Goal: Task Accomplishment & Management: Manage account settings

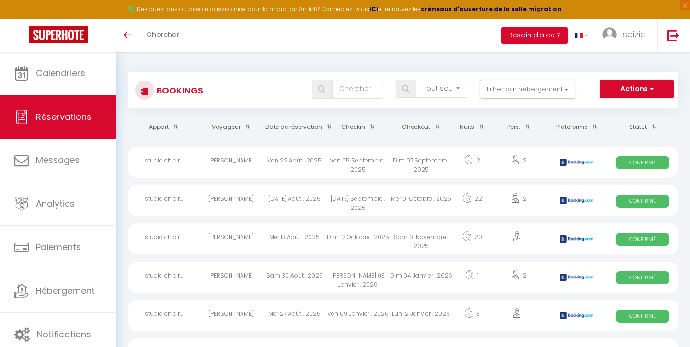
select select "not_cancelled"
select select
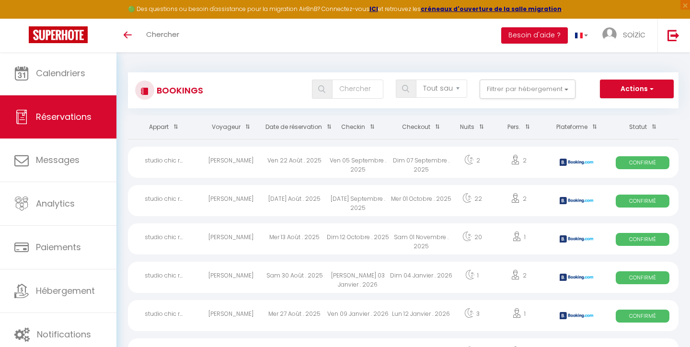
select select
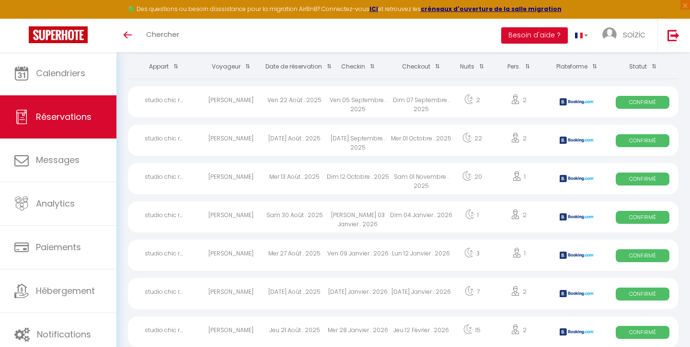
click at [649, 140] on span "Confirmé" at bounding box center [643, 140] width 54 height 13
select select "OK"
select select "KO"
select select "1"
select select "0"
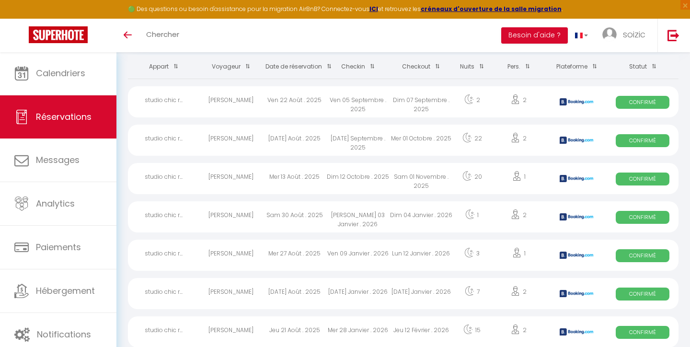
select select "1"
select select
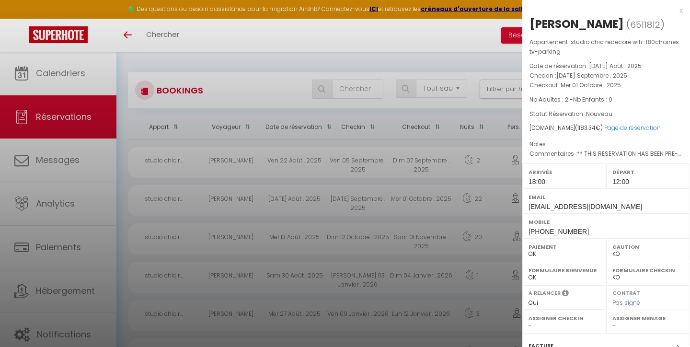
click at [63, 160] on div at bounding box center [345, 173] width 690 height 347
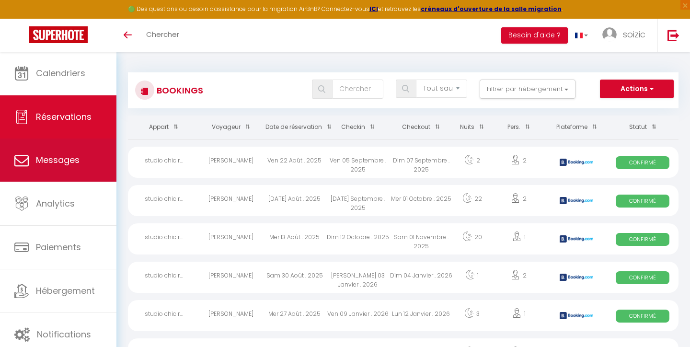
click at [63, 160] on span "Messages" at bounding box center [58, 160] width 44 height 12
select select "message"
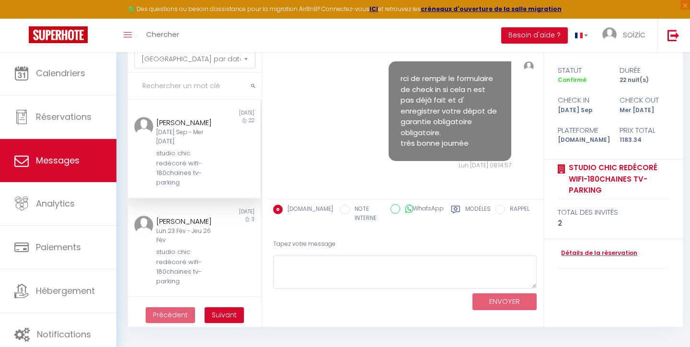
scroll to position [1148, 0]
click at [457, 134] on pre "rci de remplir le formulaire de check in si cela n est pas déjà fait et d' enre…" at bounding box center [450, 111] width 98 height 76
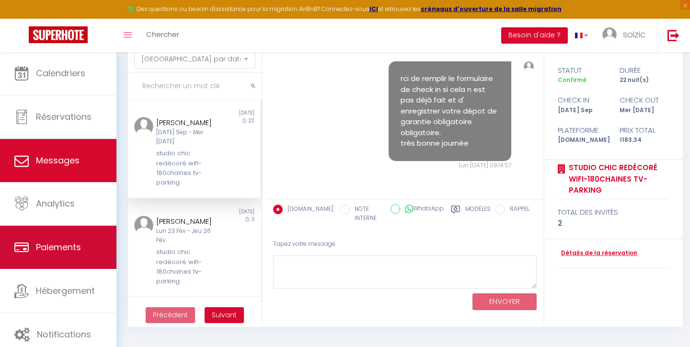
click at [59, 244] on span "Paiements" at bounding box center [58, 247] width 45 height 12
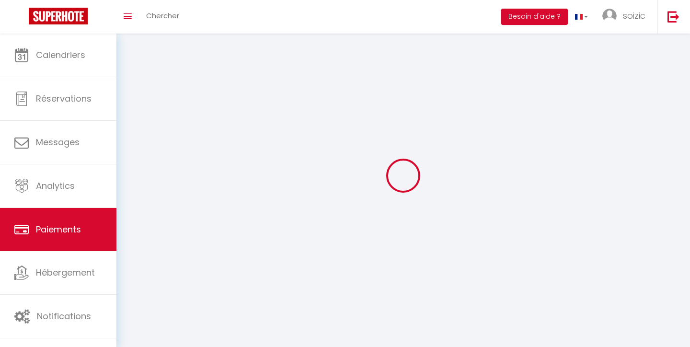
select select "2"
select select "0"
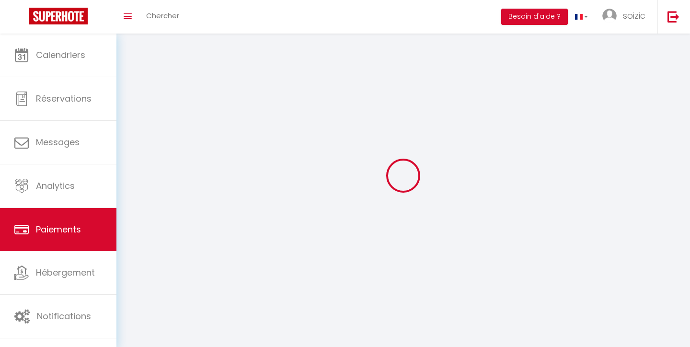
select select "0"
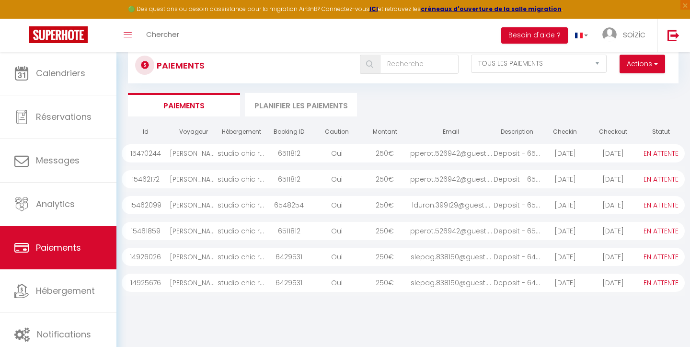
scroll to position [27, 0]
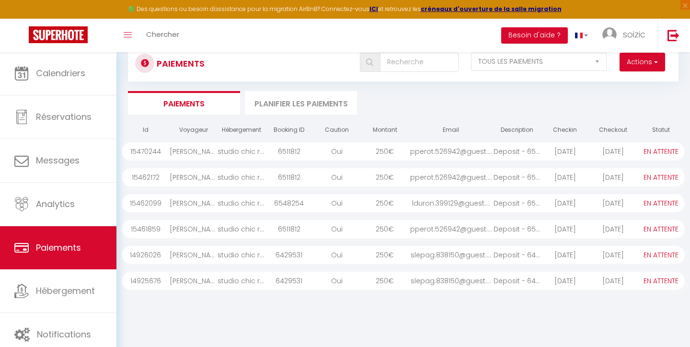
click at [305, 101] on li "Planifier les paiements" at bounding box center [301, 102] width 112 height 23
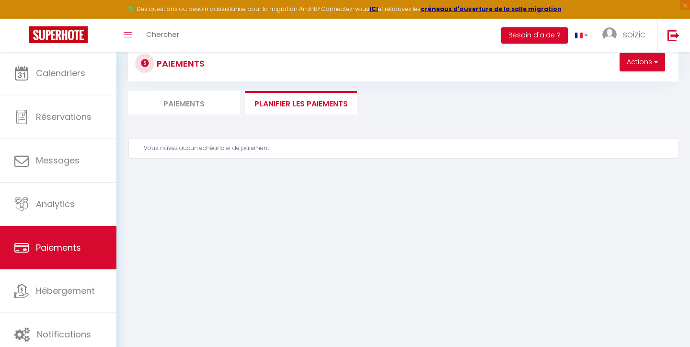
click at [211, 99] on li "Paiements" at bounding box center [184, 102] width 112 height 23
select select "0"
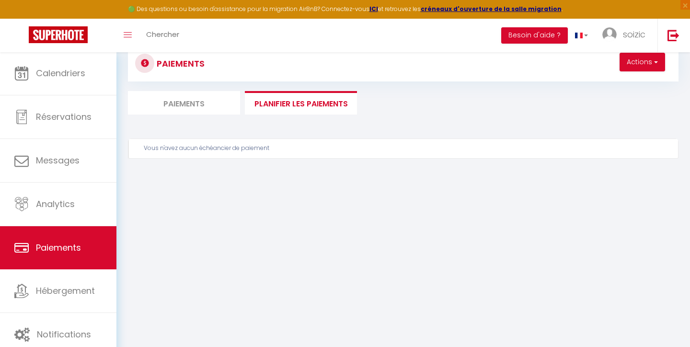
select select "0"
select select "2"
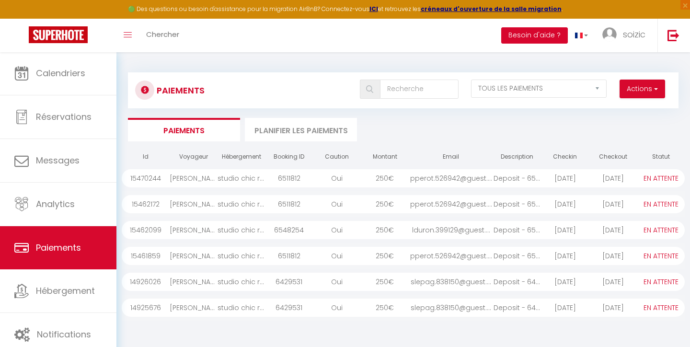
click at [540, 35] on button "Besoin d'aide ?" at bounding box center [534, 35] width 67 height 16
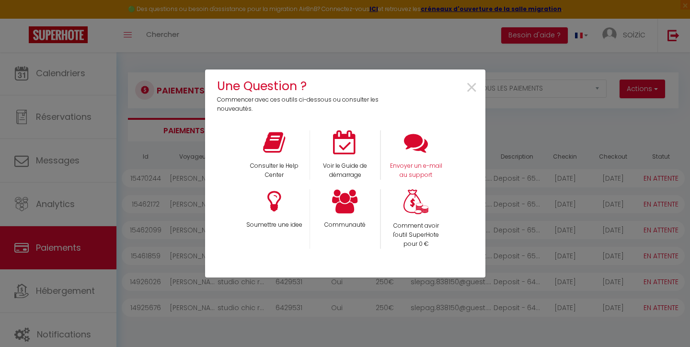
click at [422, 153] on icon at bounding box center [416, 142] width 24 height 24
click at [472, 89] on span "×" at bounding box center [471, 88] width 13 height 30
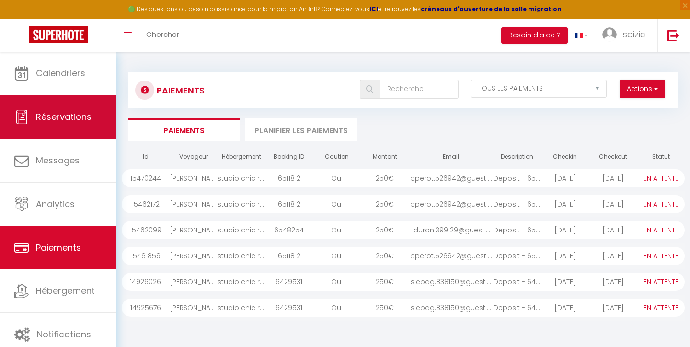
click at [69, 116] on span "Réservations" at bounding box center [64, 117] width 56 height 12
select select "not_cancelled"
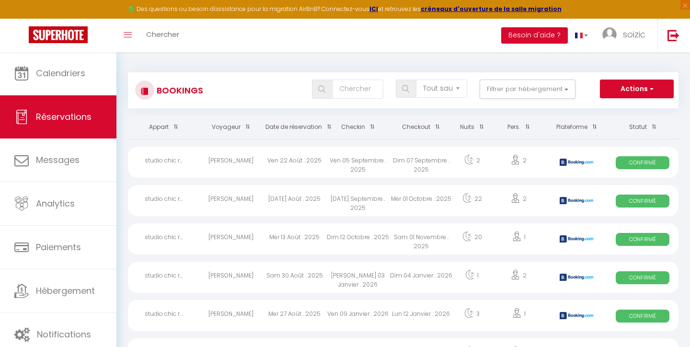
click at [649, 198] on span "Confirmé" at bounding box center [643, 201] width 54 height 13
select select "OK"
select select "KO"
select select "1"
select select "0"
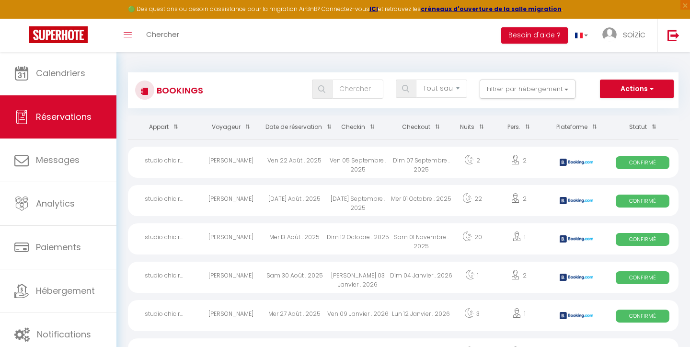
select select "1"
select select
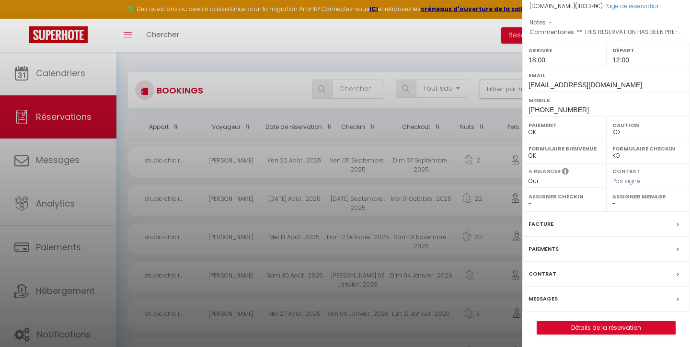
scroll to position [121, 0]
click at [610, 327] on link "Détails de la réservation" at bounding box center [606, 329] width 138 height 12
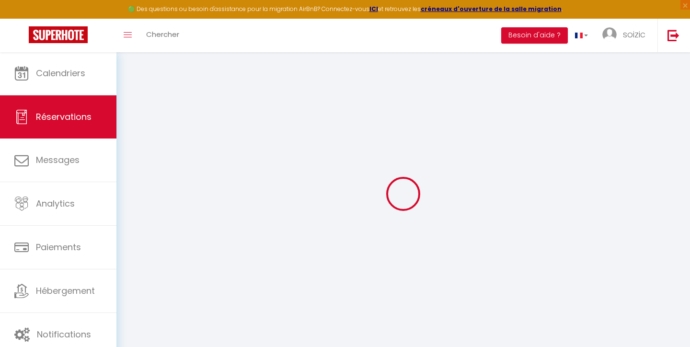
select select
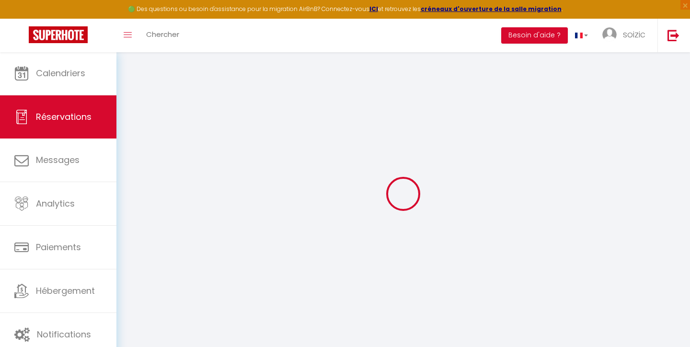
select select
checkbox input "false"
select select
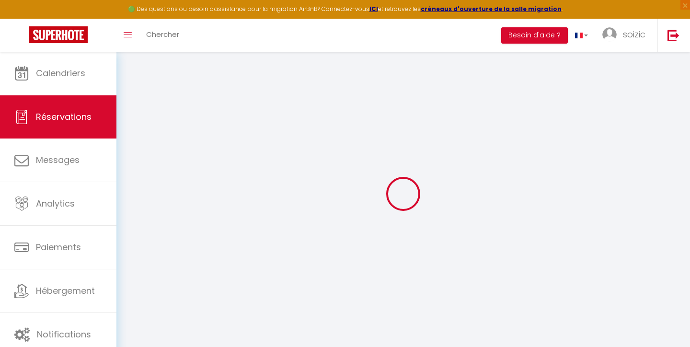
select select
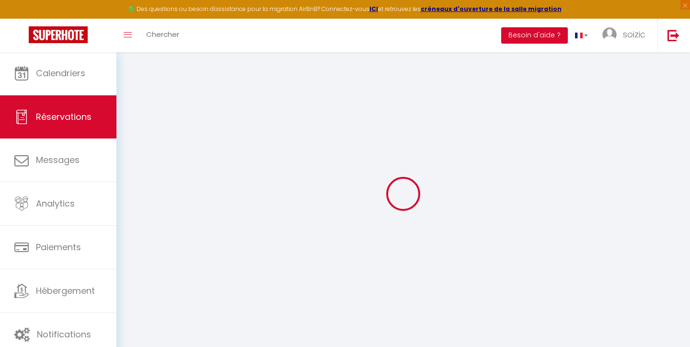
checkbox input "false"
type input "philippe"
type input "perotto"
type input "[EMAIL_ADDRESS][DOMAIN_NAME]"
type input "philippeperotto1@gmail.com"
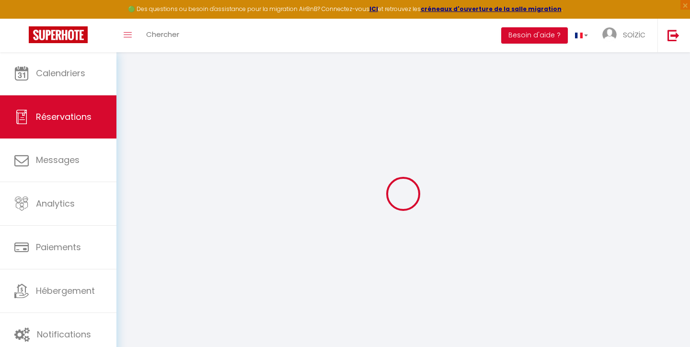
type input "[PHONE_NUMBER]"
type input "."
select select "FR"
type input "15"
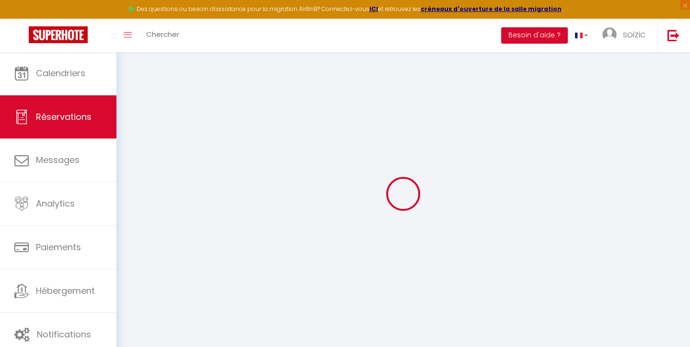
type input "171.11"
type input "16.57"
select select "75081"
select select "1"
select select
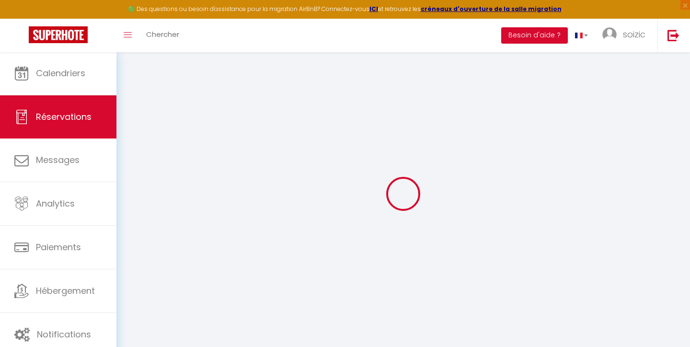
select select
type input "2"
select select "12"
select select
type input "1105.72"
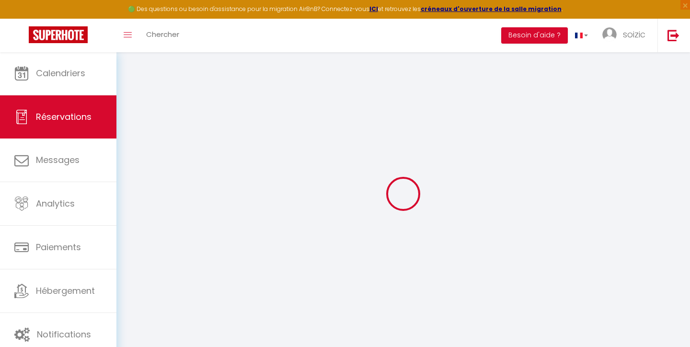
checkbox input "false"
type input "0"
select select "2"
type input "20"
type input "15"
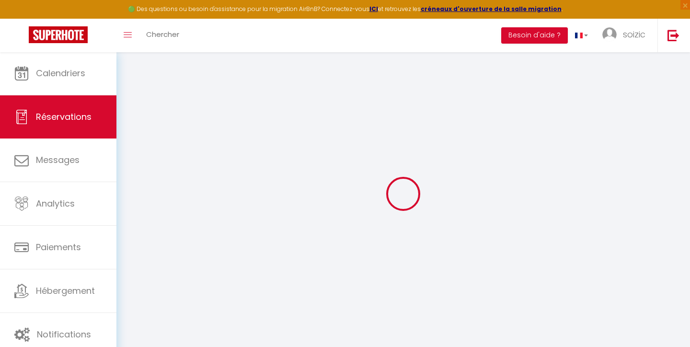
type input "0"
select select
select select "14"
checkbox input "false"
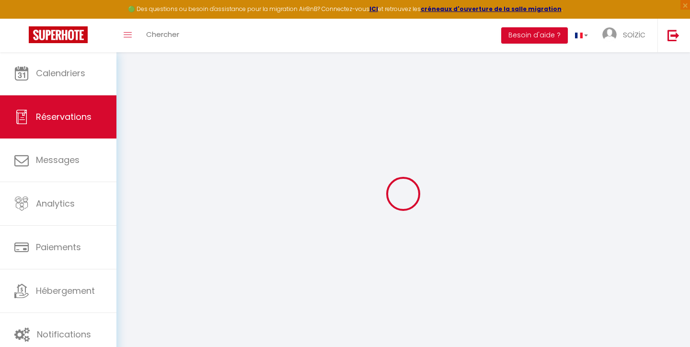
select select
checkbox input "false"
select select
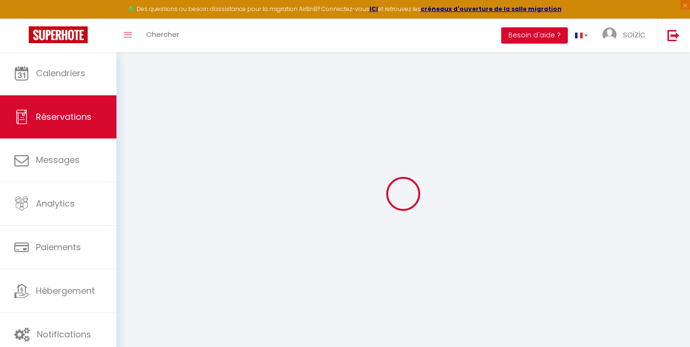
checkbox input "false"
type textarea "** THIS RESERVATION HAS BEEN PRE-PAID ** BOOKING NOTE : Payment charge is EUR 1…"
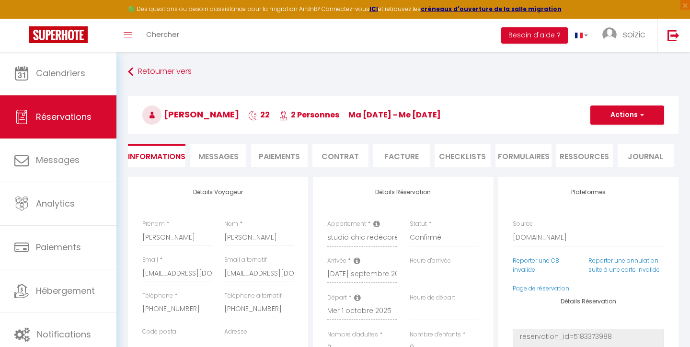
select select
checkbox input "false"
type input "20"
type input "42.62"
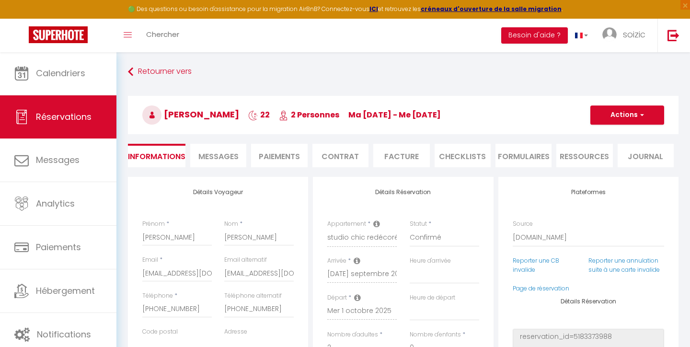
select select
checkbox input "false"
select select "18:00"
select select "12:00"
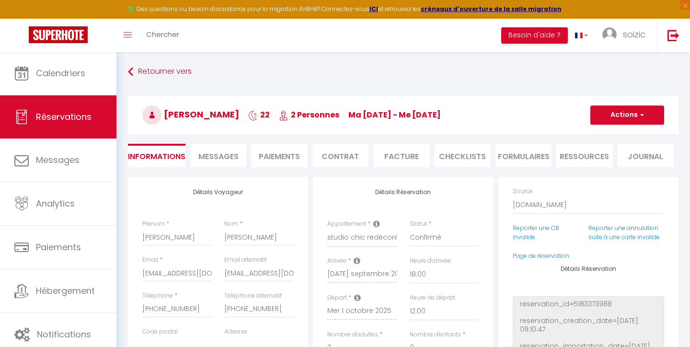
scroll to position [32, 0]
click at [131, 73] on icon at bounding box center [130, 71] width 5 height 17
select select "not_cancelled"
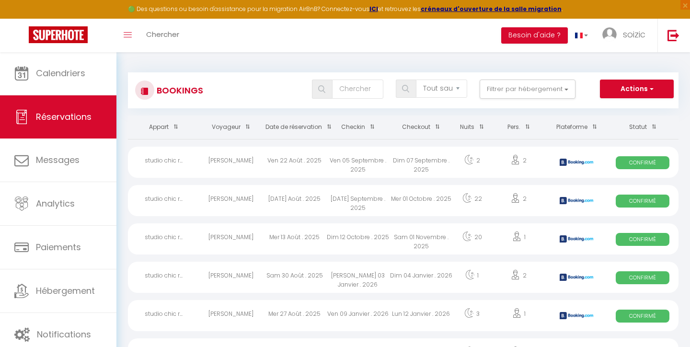
click at [641, 200] on span "Confirmé" at bounding box center [643, 201] width 54 height 13
select select "OK"
select select "KO"
select select "1"
select select "0"
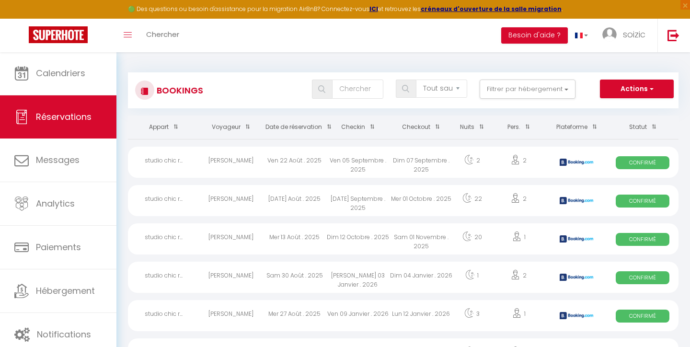
select select "1"
select select
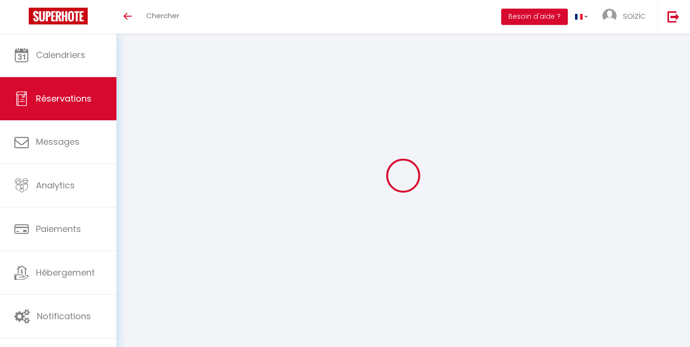
select select "not_cancelled"
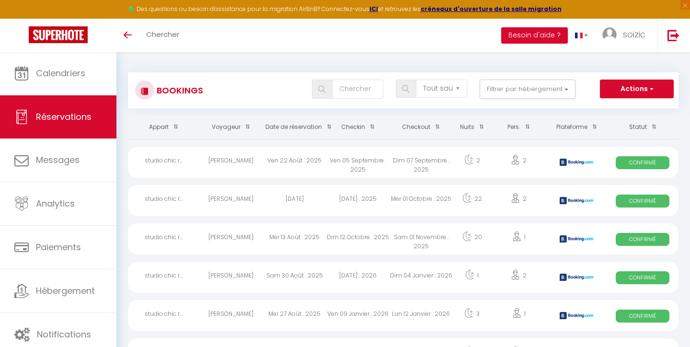
click at [644, 197] on span "Confirmé" at bounding box center [643, 201] width 54 height 13
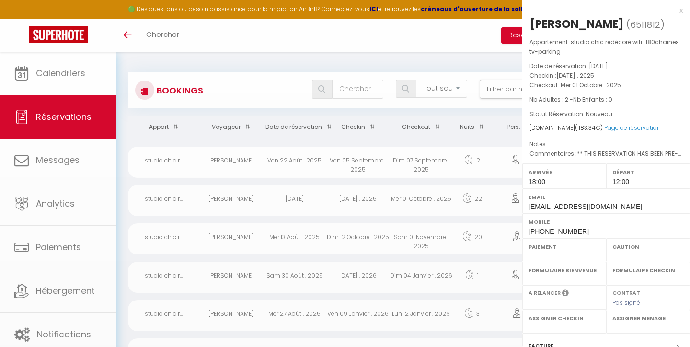
select select "OK"
select select "KO"
select select "1"
select select "0"
select select "1"
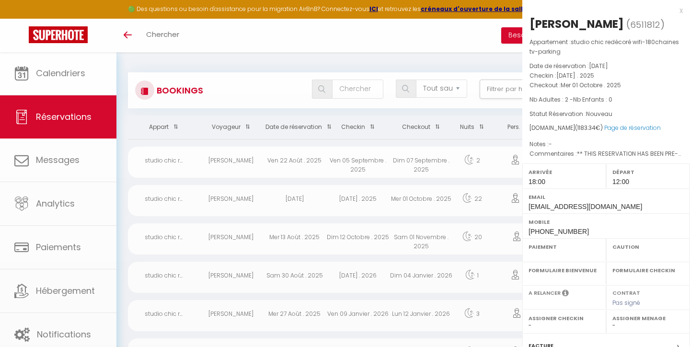
select select
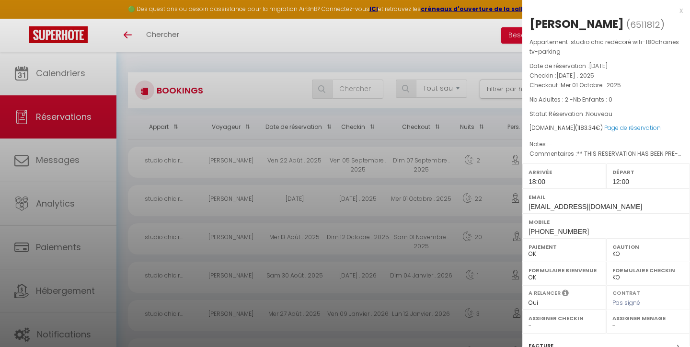
click at [58, 248] on div at bounding box center [345, 173] width 690 height 347
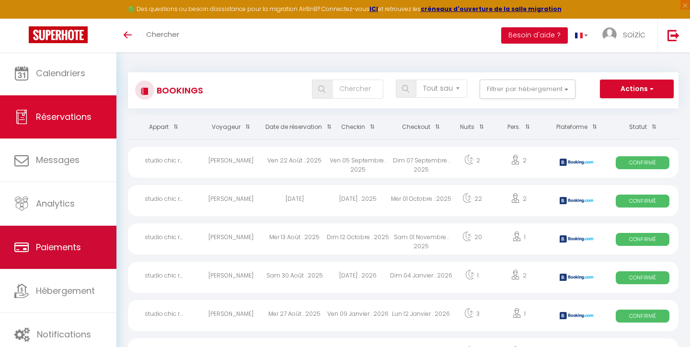
click at [72, 243] on span "Paiements" at bounding box center [58, 247] width 45 height 12
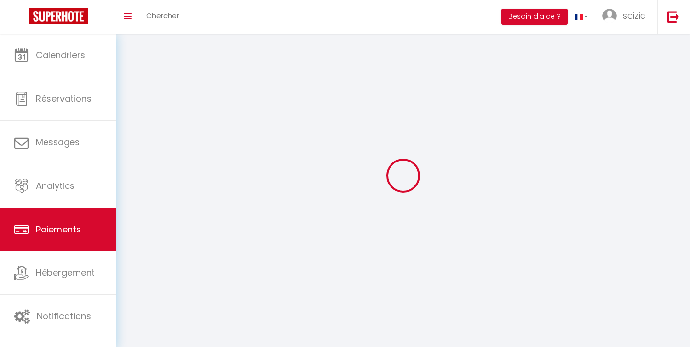
select select "2"
select select "0"
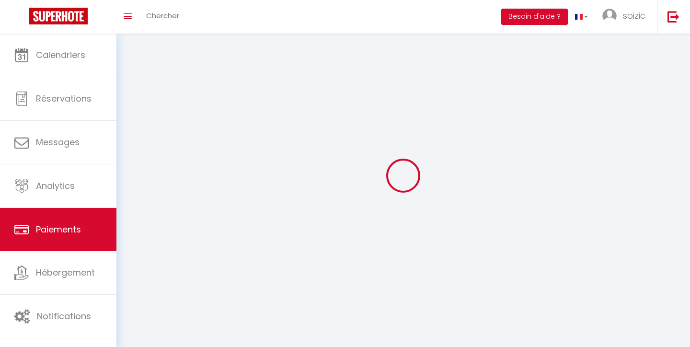
select select "0"
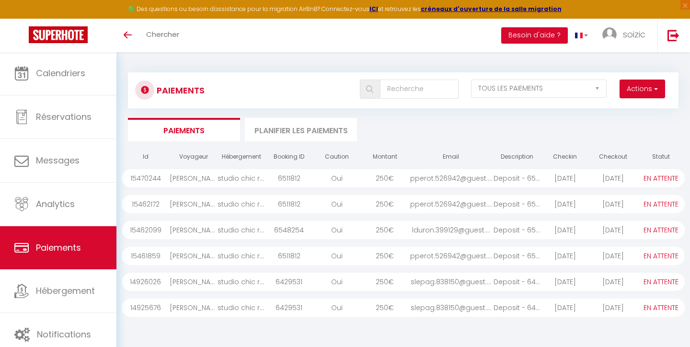
select select "2"
select select "0"
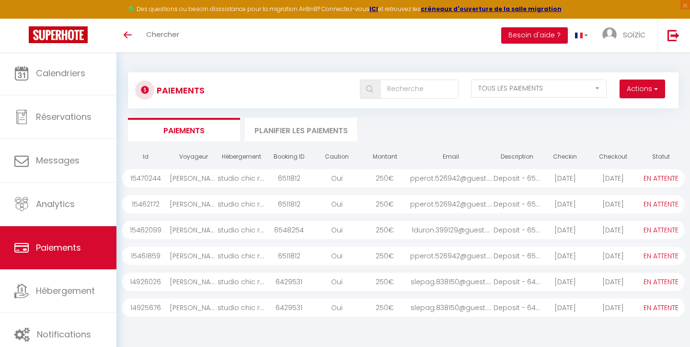
select select "0"
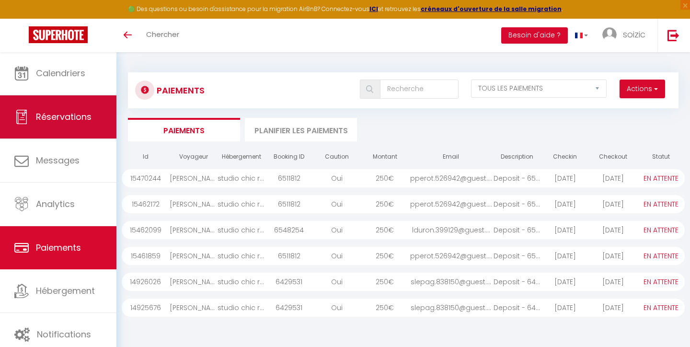
click at [85, 115] on span "Réservations" at bounding box center [64, 117] width 56 height 12
select select "not_cancelled"
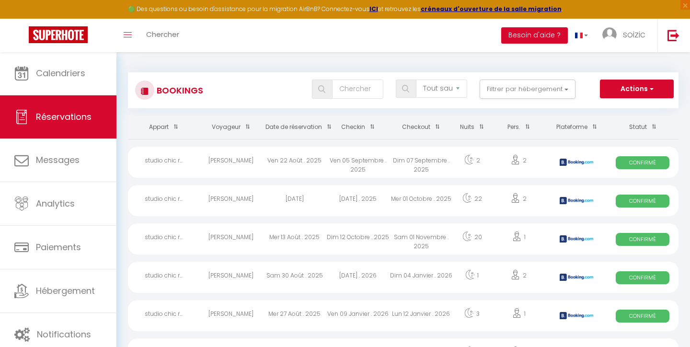
click at [652, 197] on span "Confirmé" at bounding box center [643, 201] width 54 height 13
select select "OK"
select select "KO"
select select "1"
select select "0"
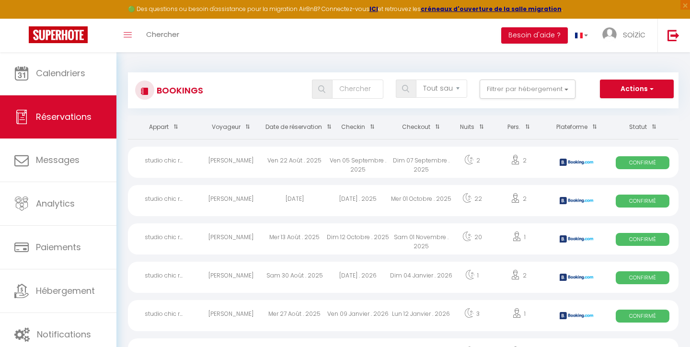
select select "1"
select select
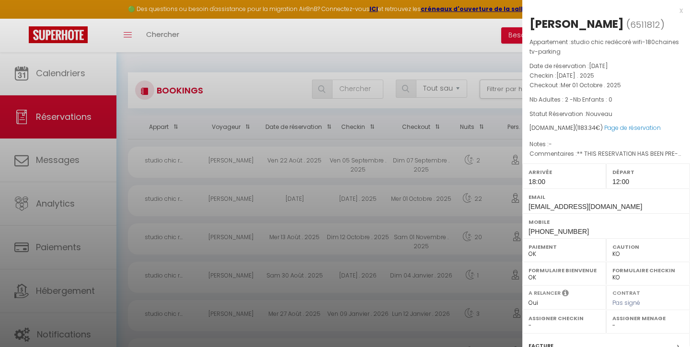
select select "OK"
click at [640, 268] on label "Formulaire Checkin" at bounding box center [648, 271] width 71 height 10
select select "1"
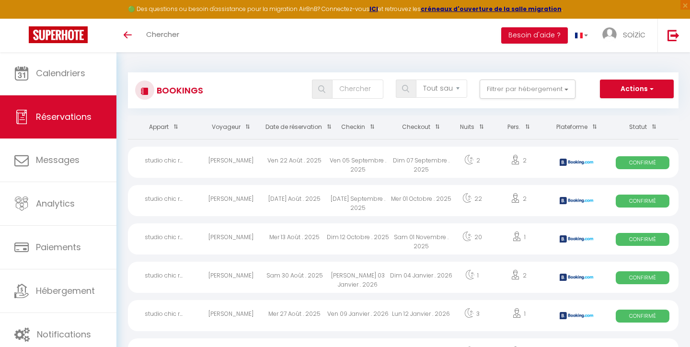
select select "not_cancelled"
select select
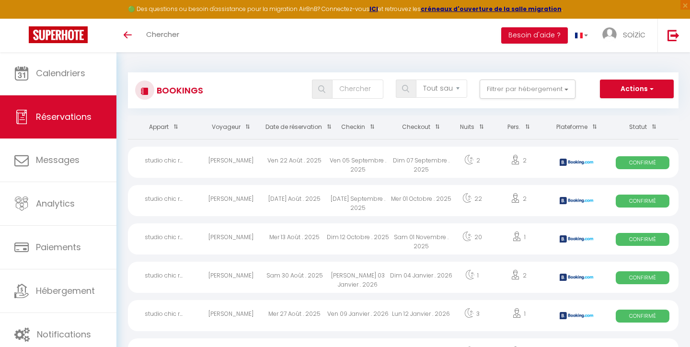
select select
click at [652, 198] on span "Confirmé" at bounding box center [643, 201] width 54 height 13
select select "OK"
select select "1"
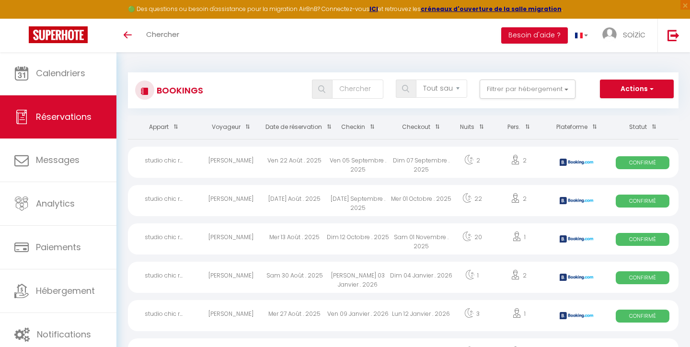
select select "1"
select select
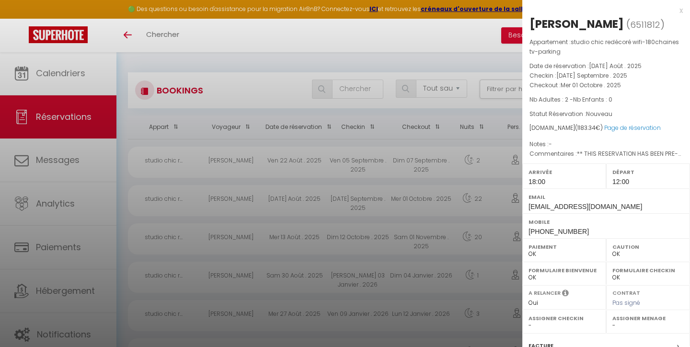
click at [244, 34] on div at bounding box center [345, 173] width 690 height 347
